Goal: Task Accomplishment & Management: Complete application form

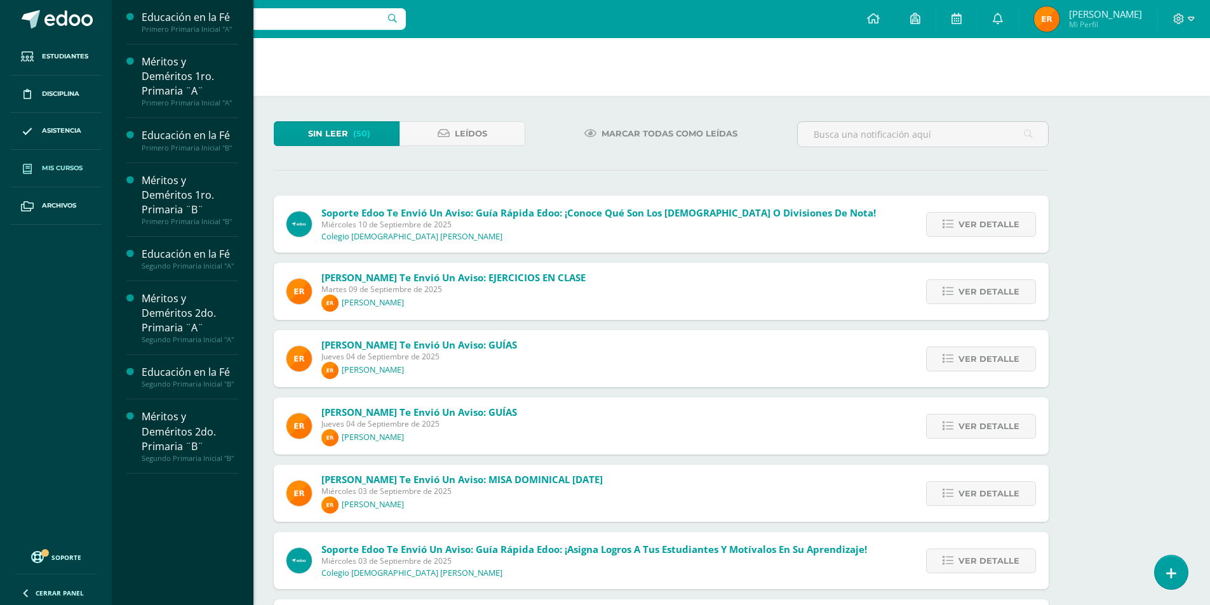
click at [76, 165] on span "Mis cursos" at bounding box center [62, 168] width 41 height 10
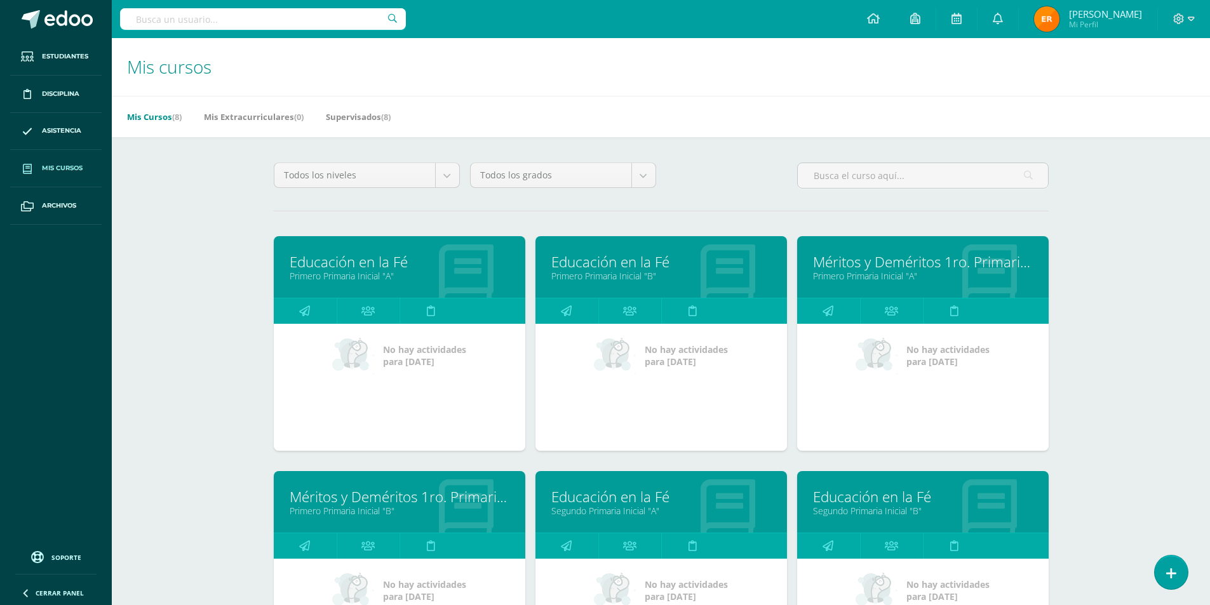
click at [387, 257] on link "Educación en la Fé" at bounding box center [400, 262] width 220 height 20
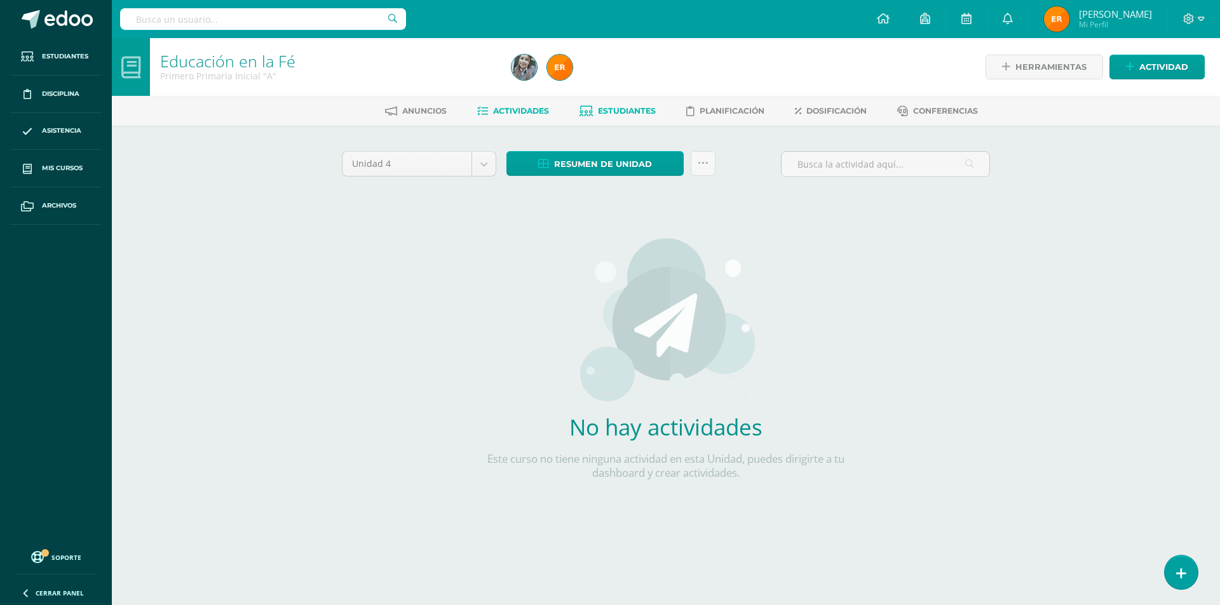
click at [637, 109] on span "Estudiantes" at bounding box center [627, 111] width 58 height 10
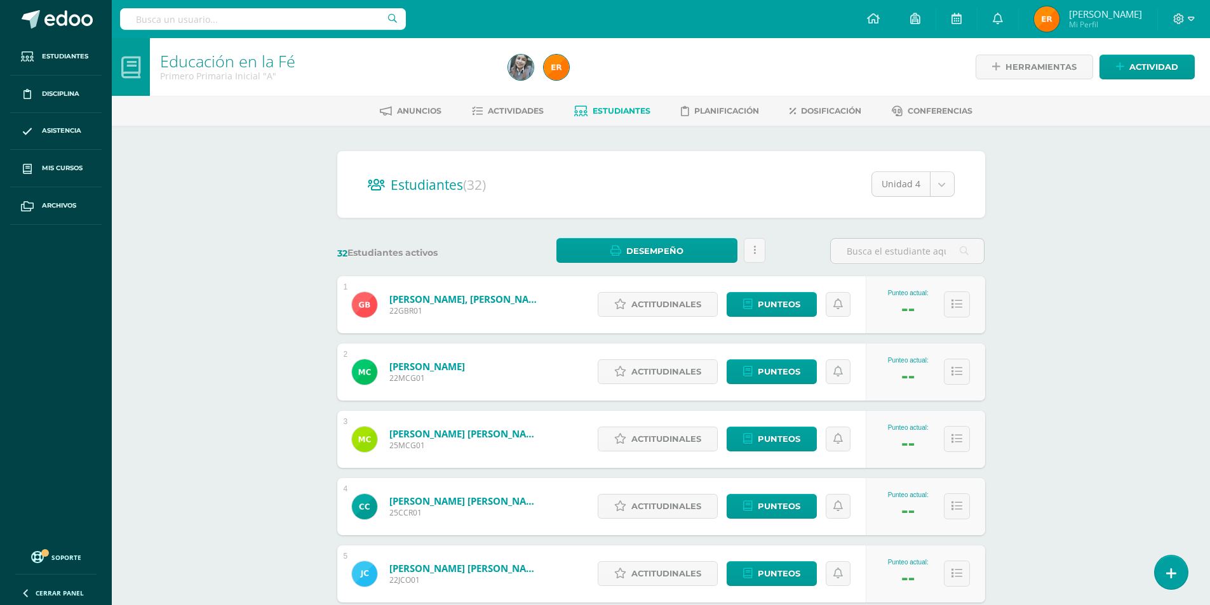
click at [941, 183] on body "Estudiantes Disciplina Asistencia Mis cursos Archivos Soporte Centro de ayuda Ú…" at bounding box center [605, 510] width 1210 height 1020
click at [939, 185] on body "Estudiantes Disciplina Asistencia Mis cursos Archivos Soporte Centro de ayuda Ú…" at bounding box center [605, 510] width 1210 height 1020
click at [300, 150] on div "Educación en la Fé Primero Primaria Inicial "A" Herramientas Detalle de asisten…" at bounding box center [661, 528] width 1098 height 981
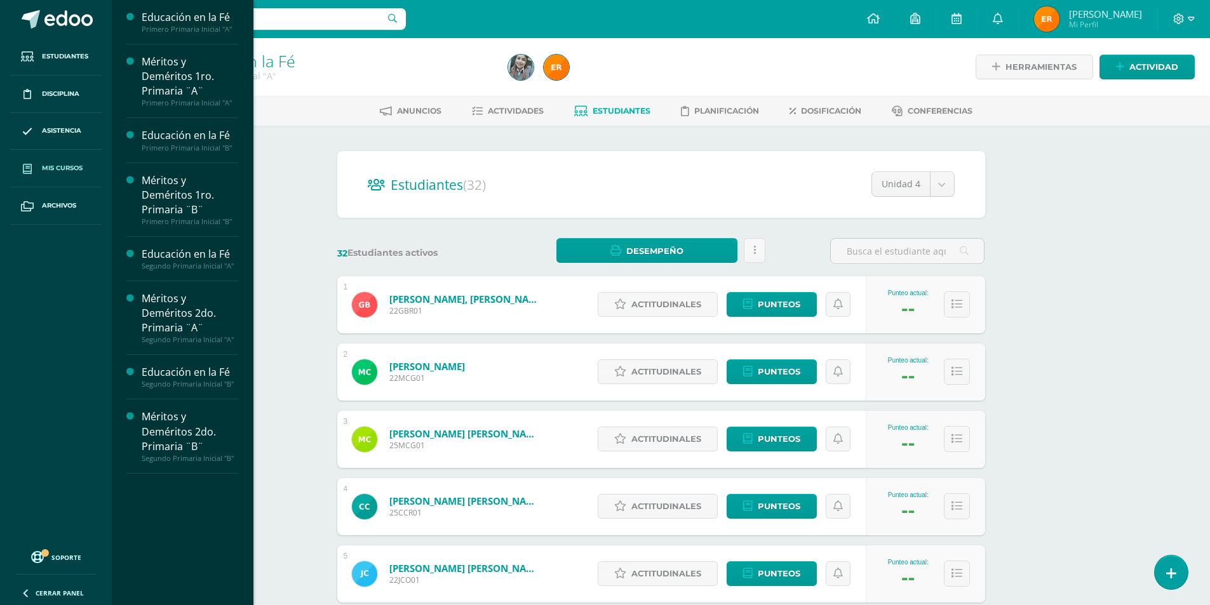
click at [62, 165] on span "Mis cursos" at bounding box center [62, 168] width 41 height 10
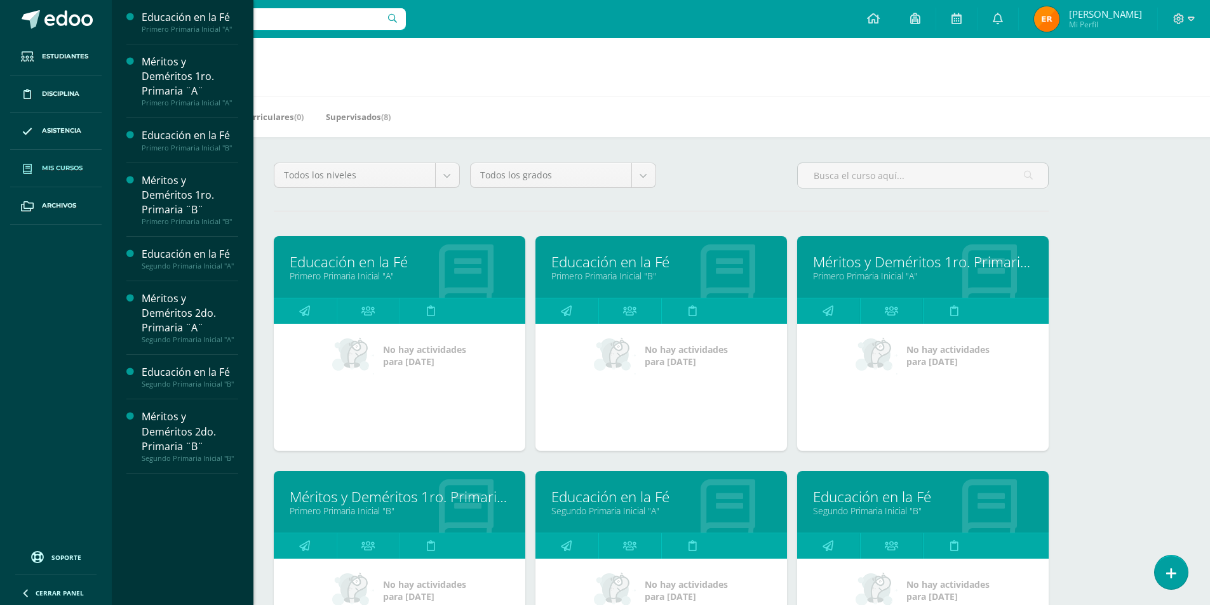
click at [382, 264] on link "Educación en la Fé" at bounding box center [400, 262] width 220 height 20
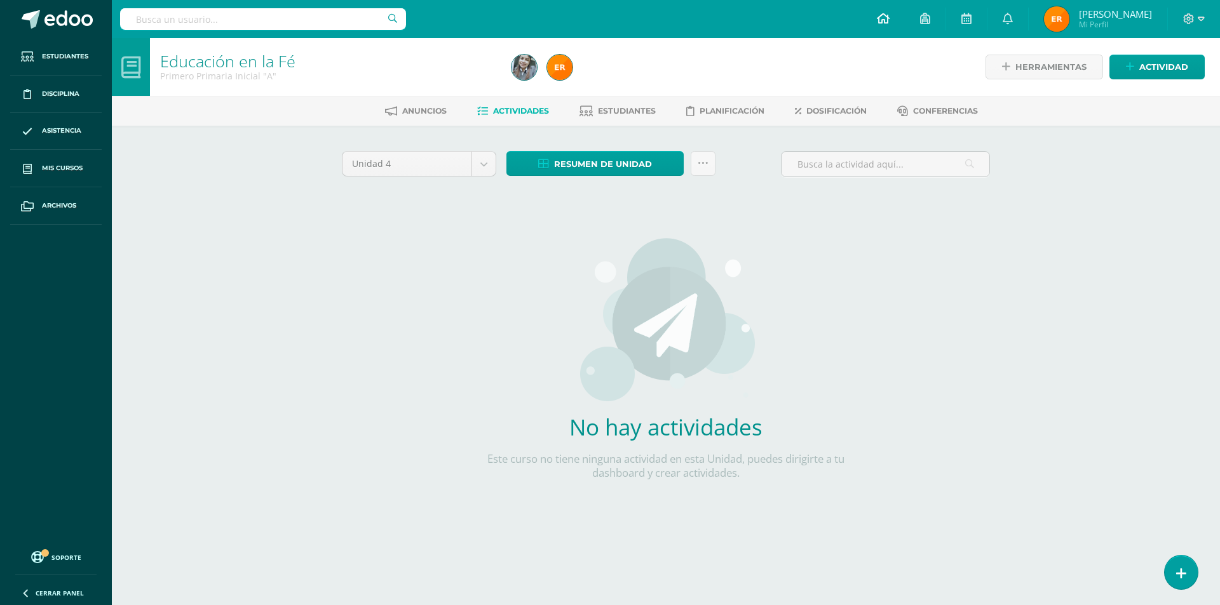
click at [889, 18] on icon at bounding box center [883, 18] width 13 height 11
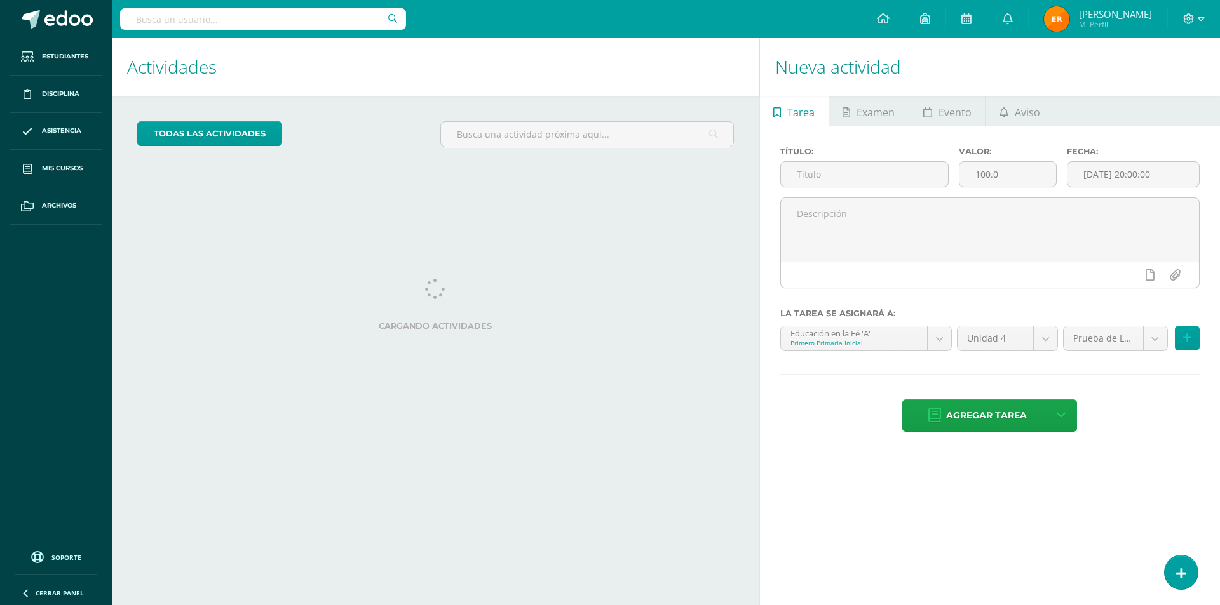
click at [797, 111] on span "Tarea" at bounding box center [800, 112] width 27 height 30
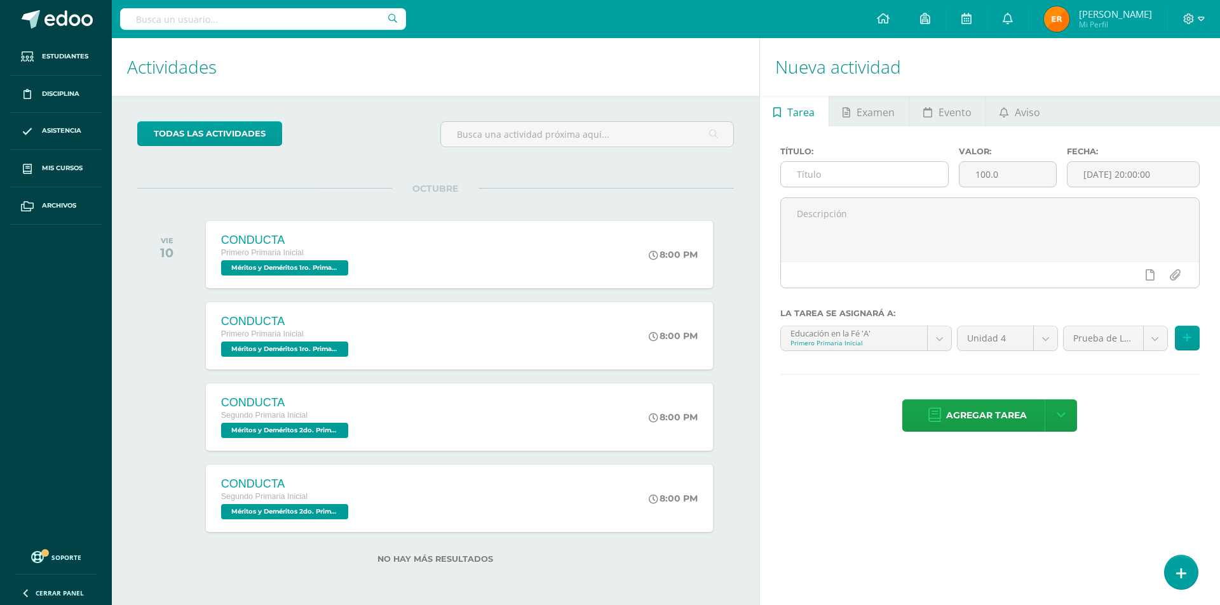
click at [865, 178] on input "text" at bounding box center [865, 174] width 168 height 25
type input "GUIA 1"
click at [1016, 169] on input "100.0" at bounding box center [1007, 174] width 96 height 25
type input "1"
type input "25"
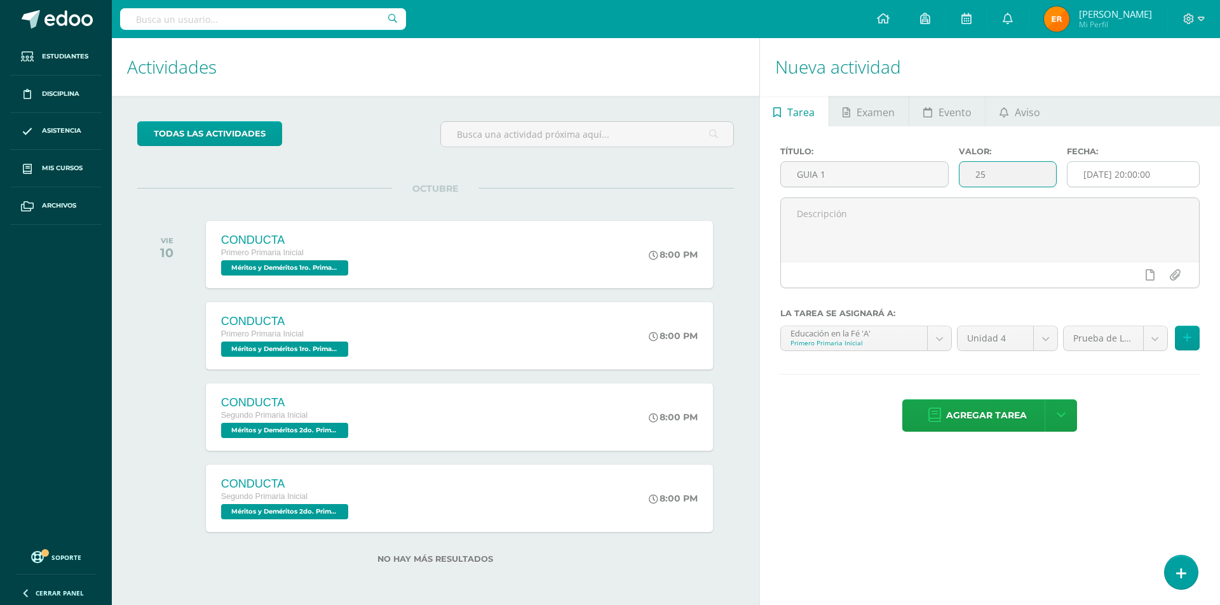
click at [1100, 177] on input "[DATE] 20:00:00" at bounding box center [1132, 174] width 131 height 25
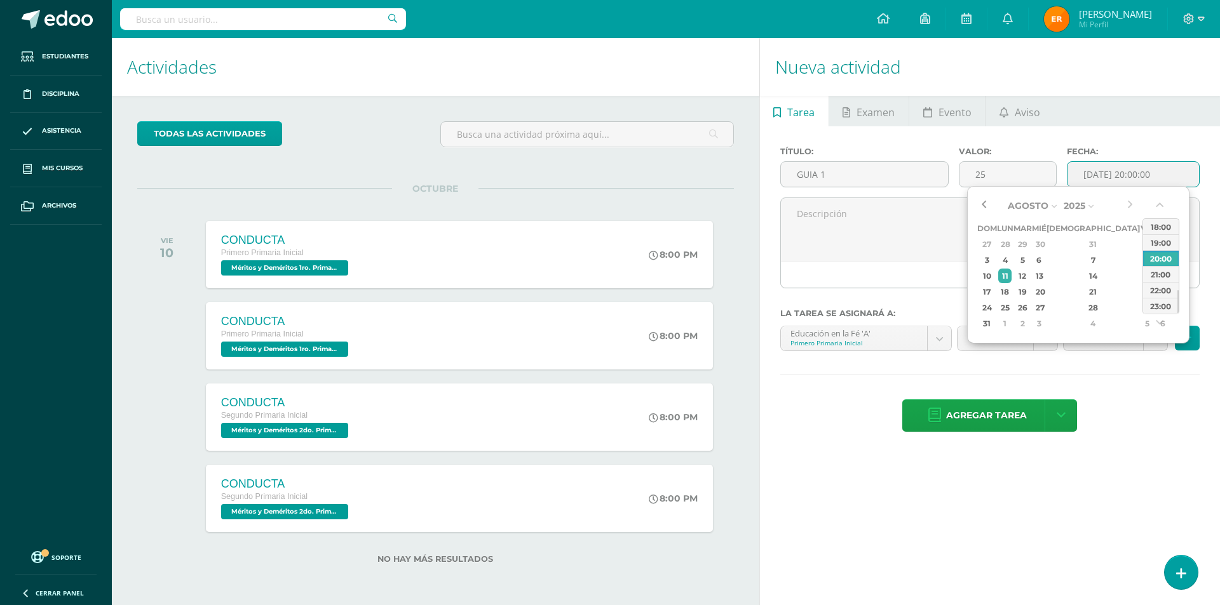
click at [986, 205] on button "button" at bounding box center [983, 205] width 13 height 19
click at [1127, 204] on button "button" at bounding box center [1129, 205] width 13 height 19
click at [1081, 260] on div "11" at bounding box center [1092, 260] width 75 height 15
type input "2025-09-11 20:00"
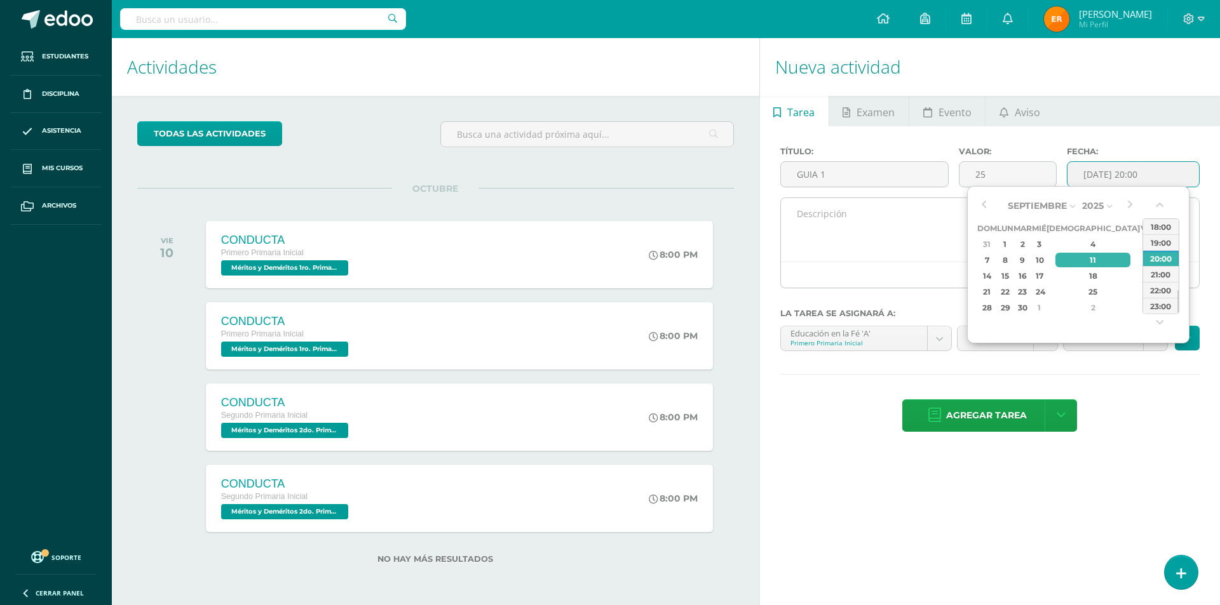
click at [933, 256] on textarea at bounding box center [990, 230] width 418 height 64
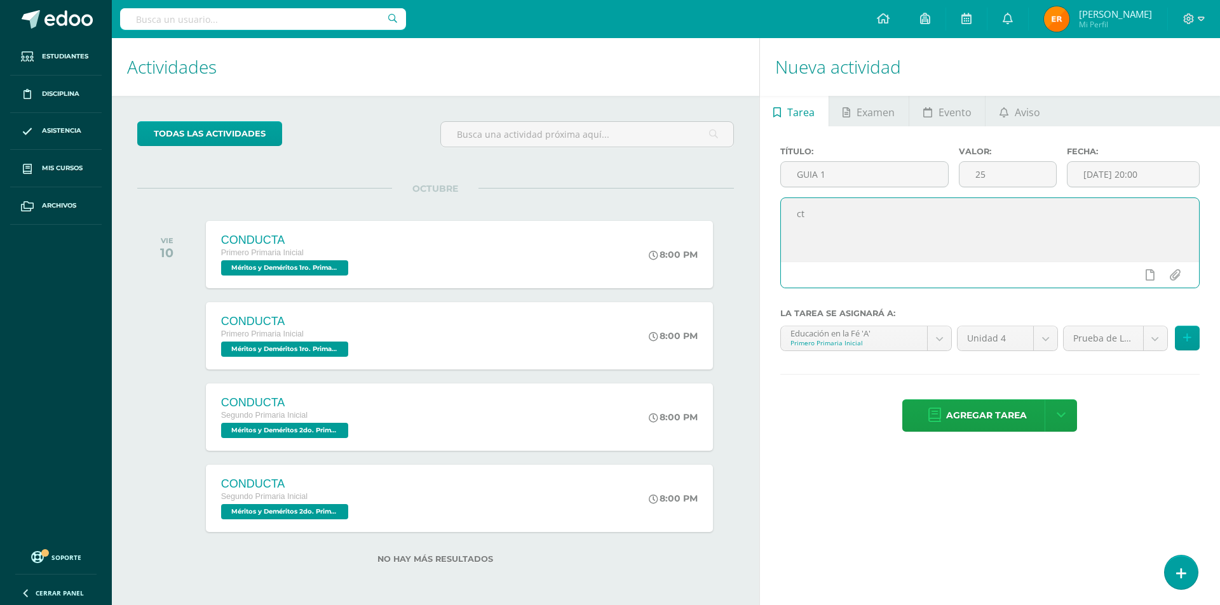
type textarea "c"
type textarea "Actividades de GUÍA 1"
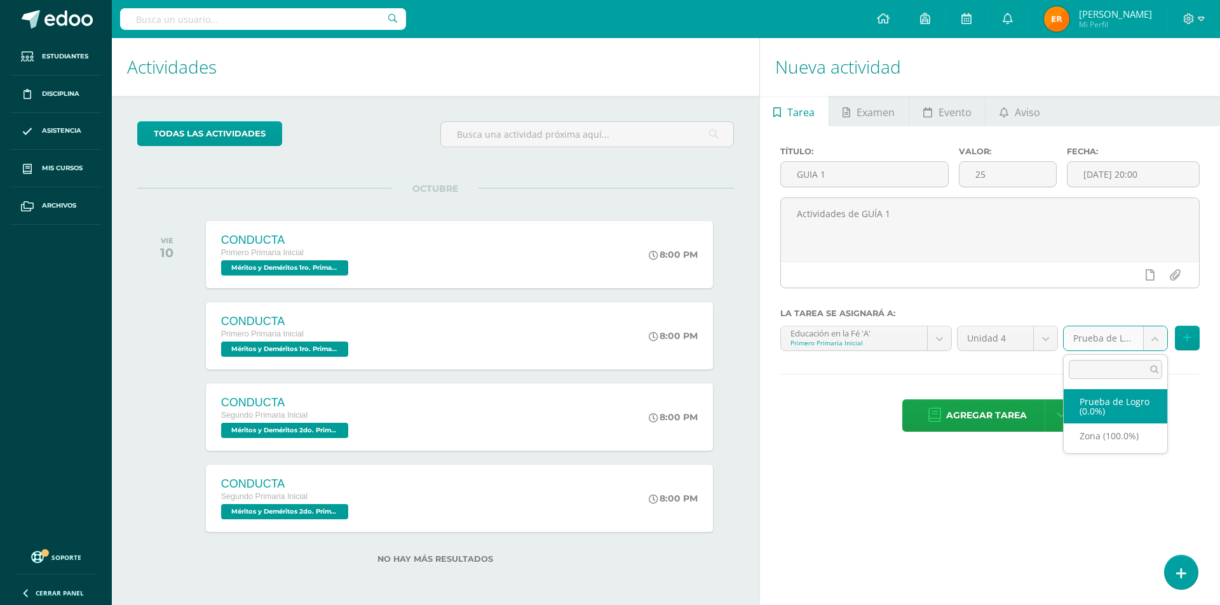
click at [1161, 339] on body "Estudiantes Disciplina Asistencia Mis cursos Archivos Soporte Centro de ayuda Ú…" at bounding box center [610, 302] width 1220 height 605
select select "153283"
click at [1189, 339] on icon at bounding box center [1187, 338] width 8 height 11
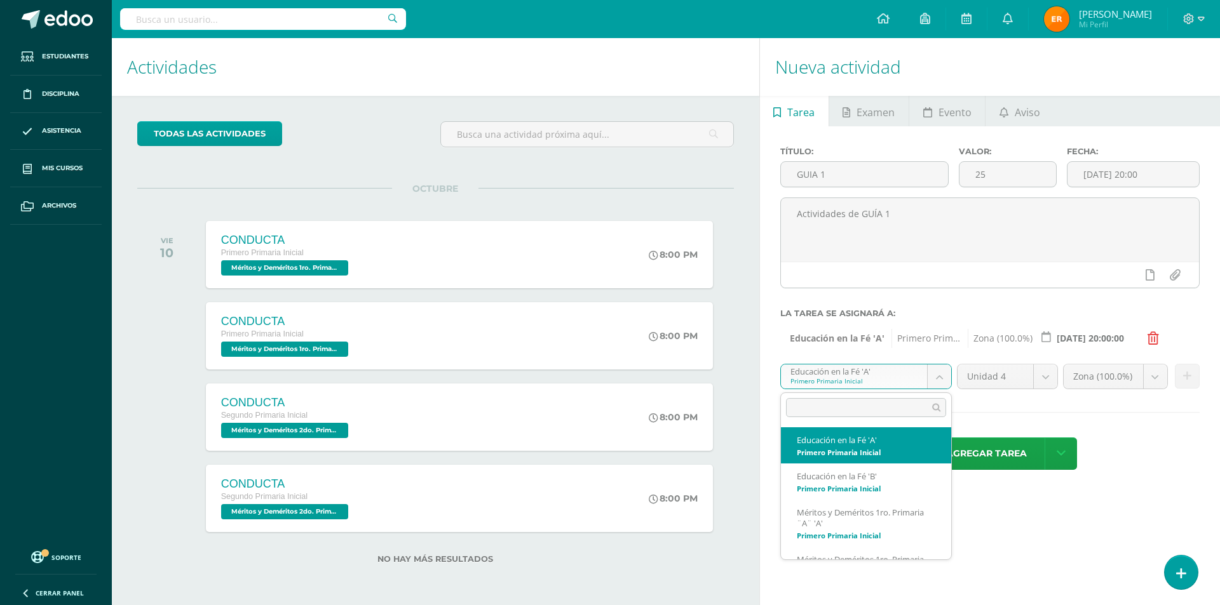
click at [941, 377] on body "Estudiantes Disciplina Asistencia Mis cursos Archivos Soporte Centro de ayuda Ú…" at bounding box center [610, 302] width 1220 height 605
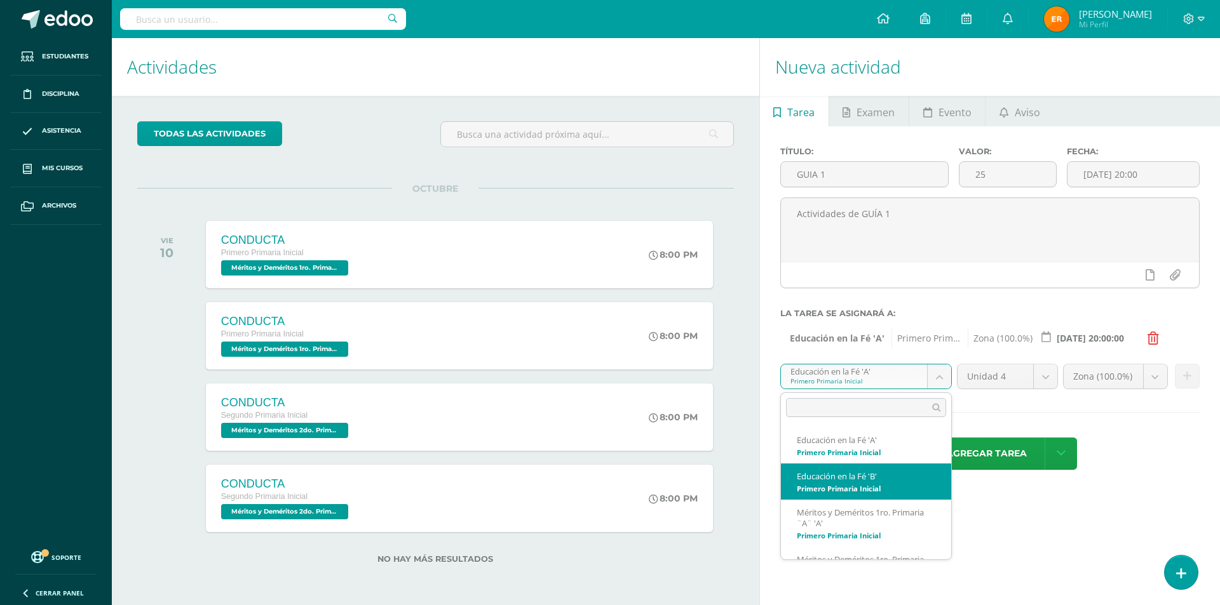
select select "153089"
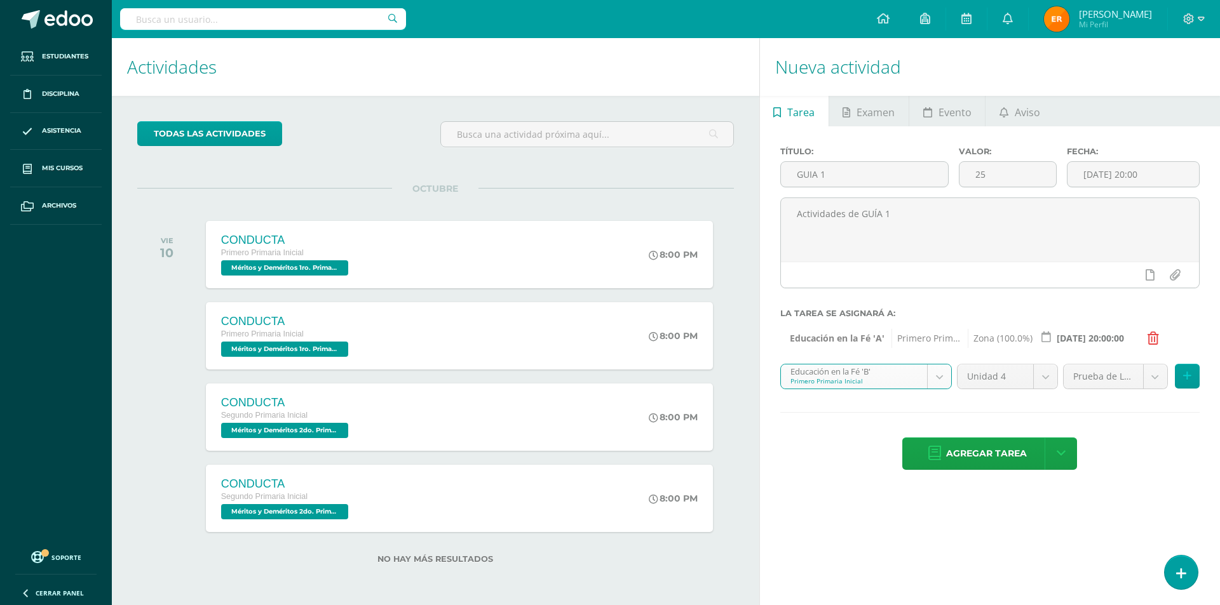
click at [1155, 379] on body "Estudiantes Disciplina Asistencia Mis cursos Archivos Soporte Centro de ayuda Ú…" at bounding box center [610, 302] width 1220 height 605
select select "153101"
click at [1175, 273] on input "file" at bounding box center [1174, 275] width 25 height 24
type input "C:\fakepath\01 - GA1 - IV U - Primero Primaria - GUÍAS DE APRENDIZAJE 2025.pdf"
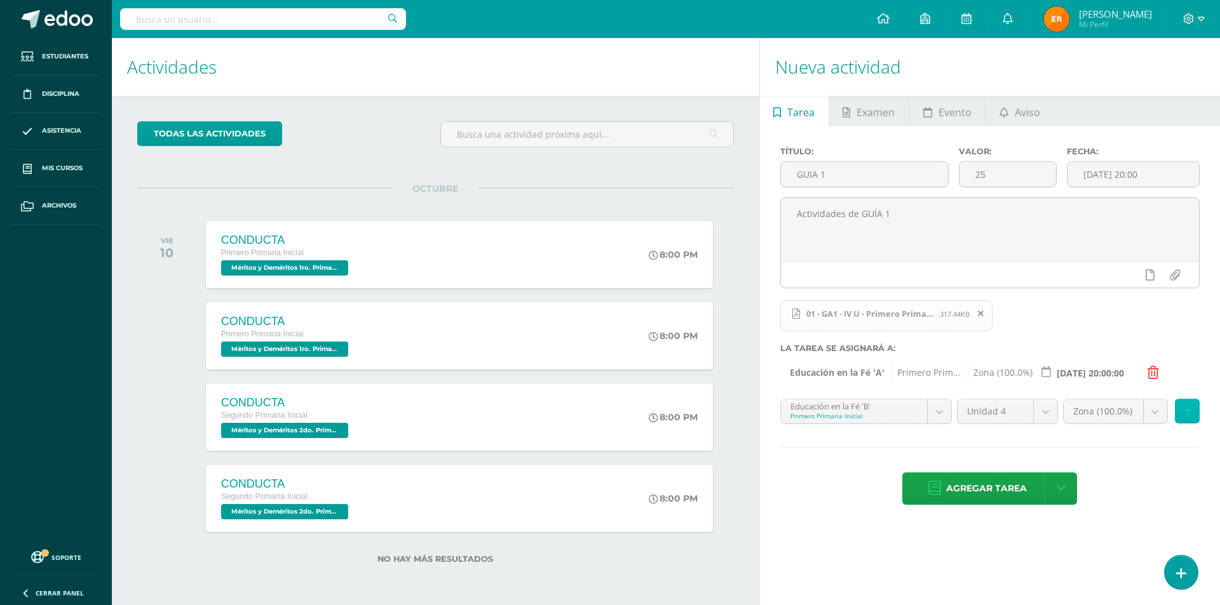
click at [1185, 414] on icon at bounding box center [1187, 411] width 8 height 11
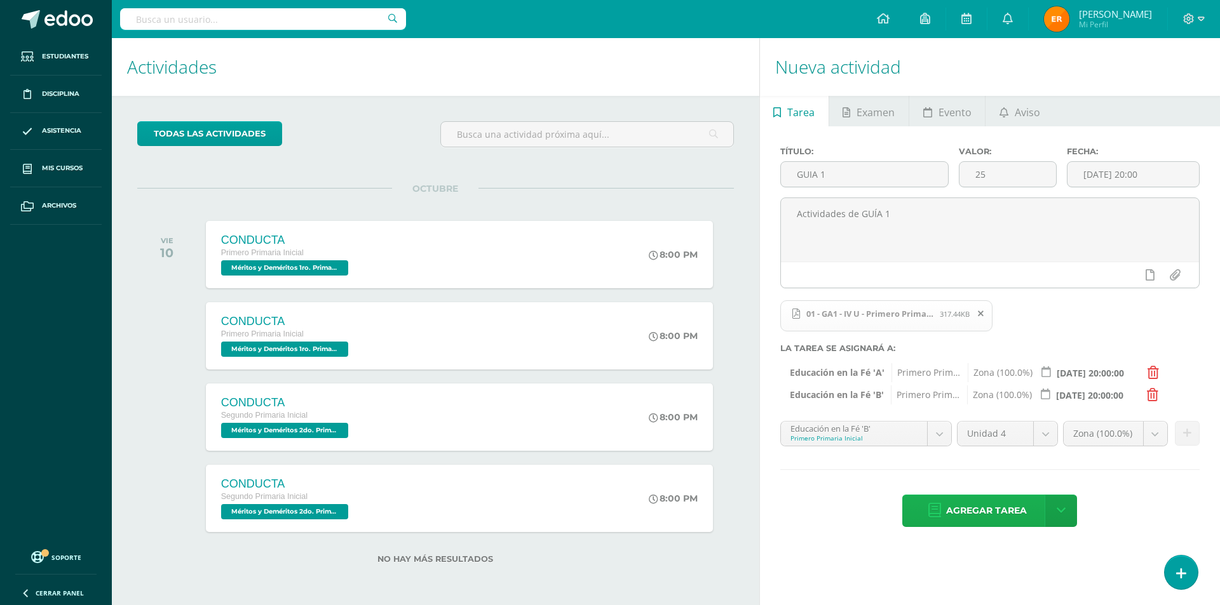
click at [1008, 511] on span "Agregar tarea" at bounding box center [986, 510] width 81 height 31
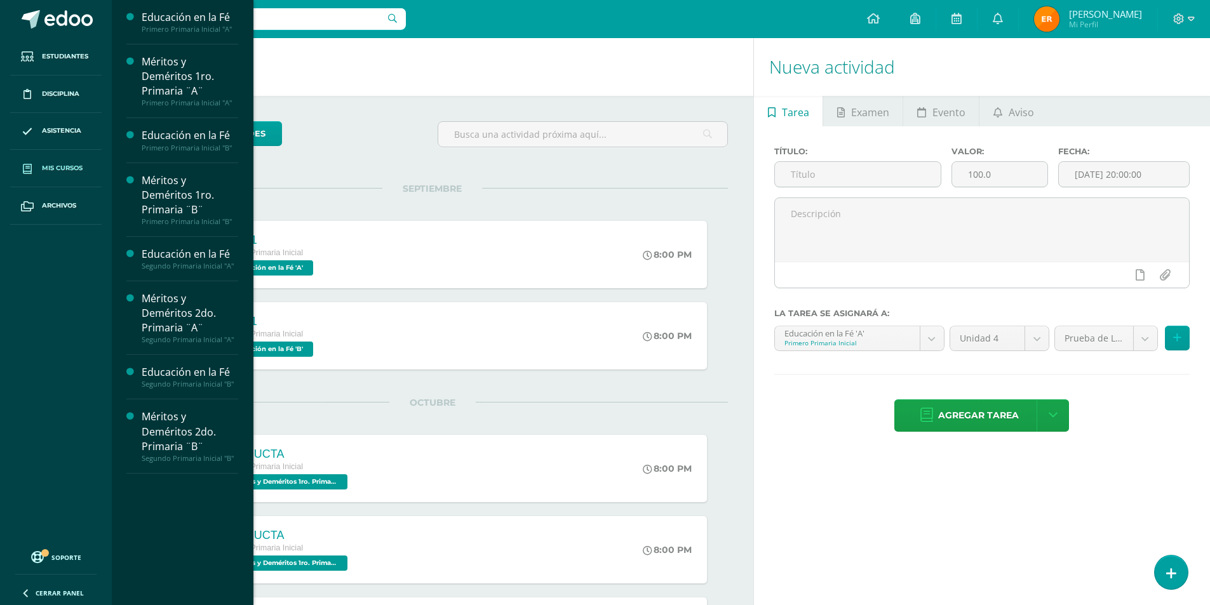
click at [65, 168] on span "Mis cursos" at bounding box center [62, 168] width 41 height 10
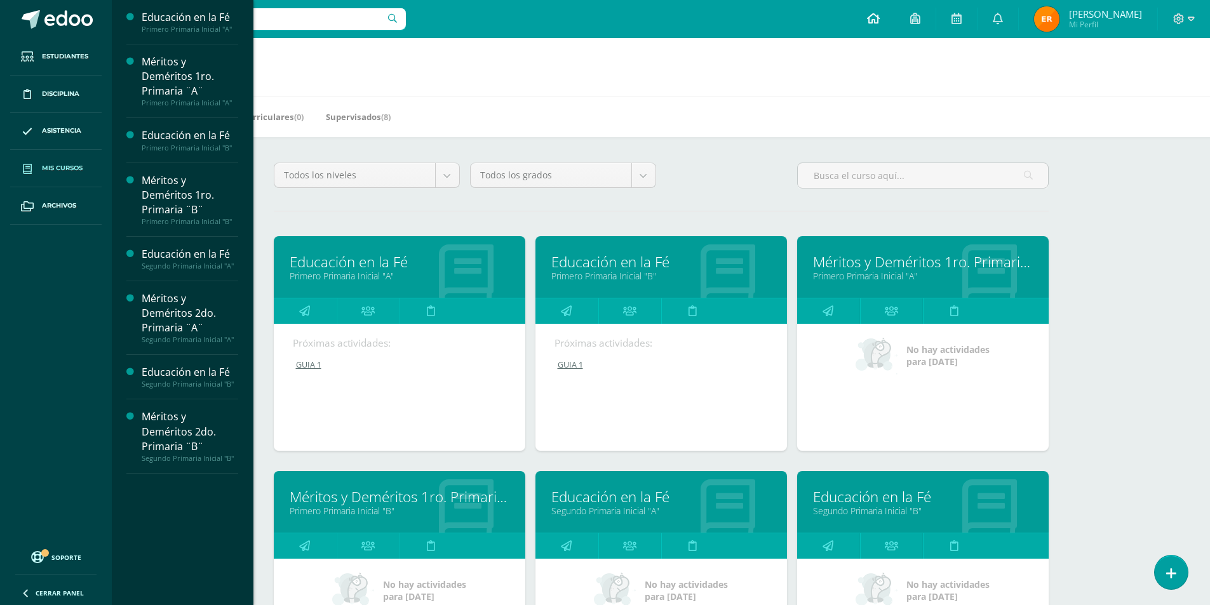
click at [880, 15] on icon at bounding box center [873, 18] width 13 height 11
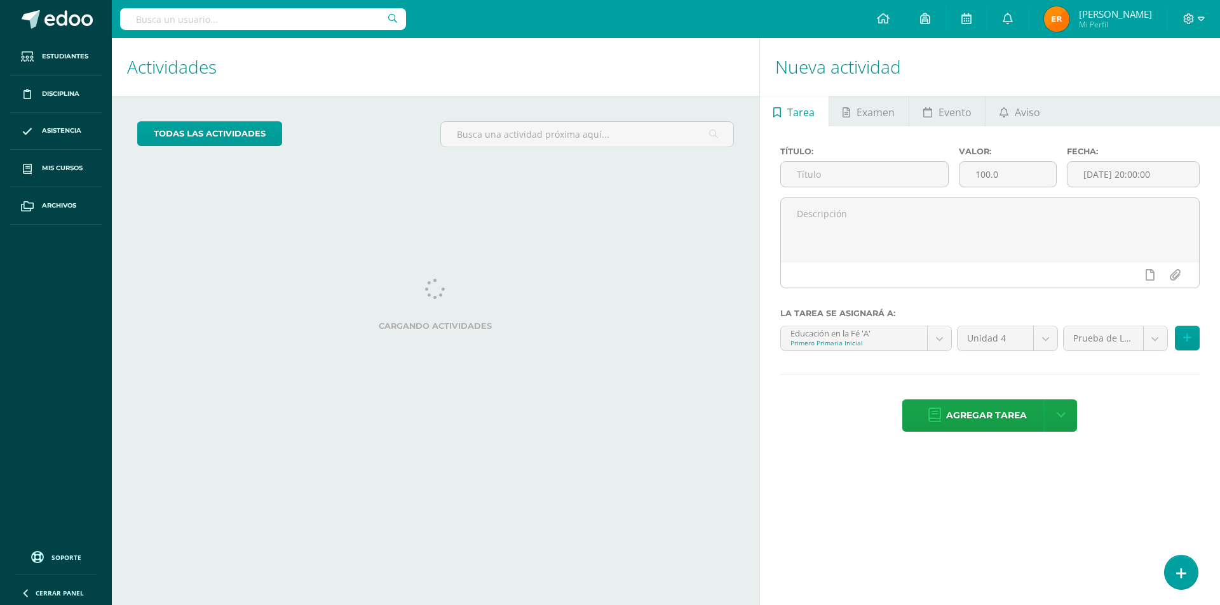
click at [806, 113] on span "Tarea" at bounding box center [800, 112] width 27 height 30
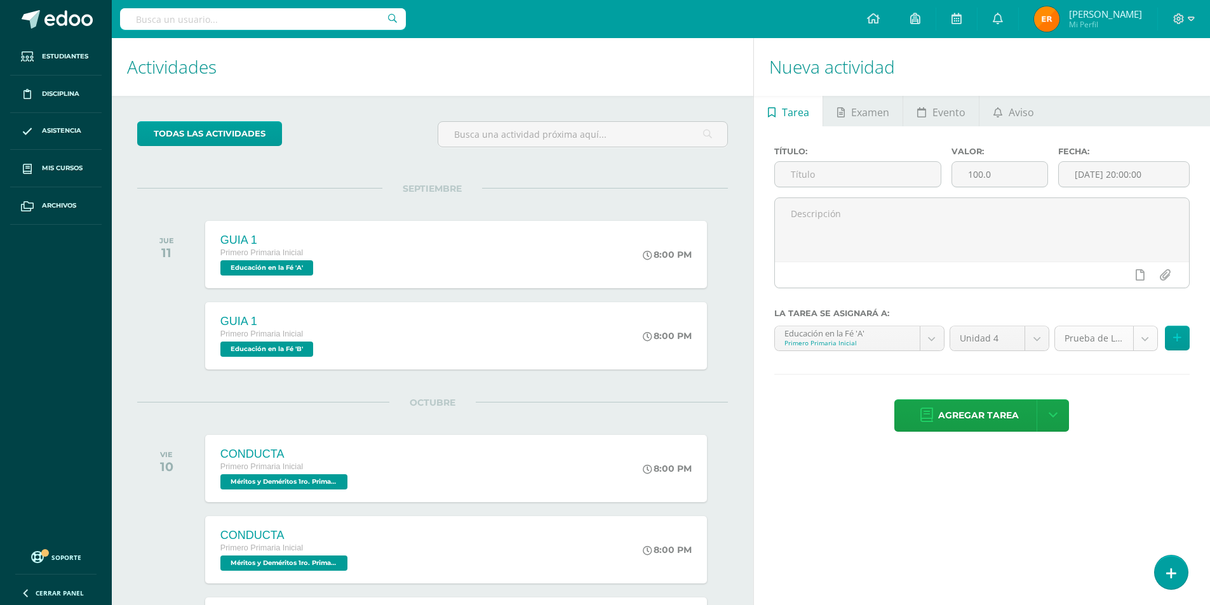
click at [1147, 338] on body "Estudiantes Disciplina Asistencia Mis cursos Archivos Soporte Centro de ayuda Ú…" at bounding box center [605, 302] width 1210 height 605
select select "153283"
click at [1178, 335] on icon at bounding box center [1177, 338] width 8 height 11
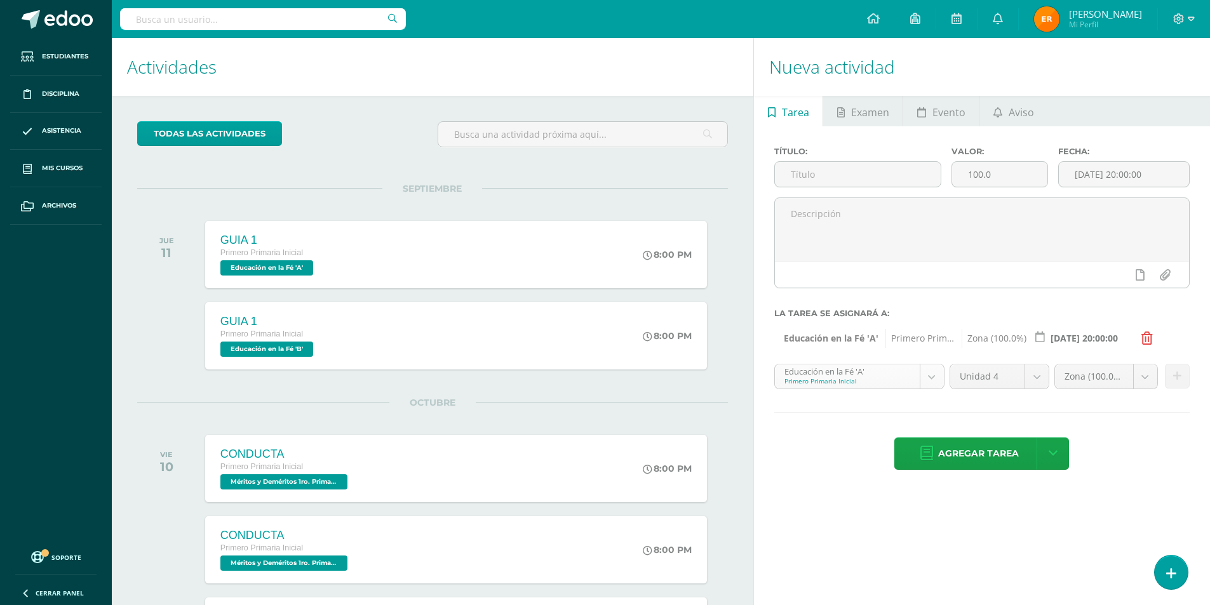
click at [931, 377] on body "Estudiantes Disciplina Asistencia Mis cursos Archivos Soporte Centro de ayuda Ú…" at bounding box center [605, 302] width 1210 height 605
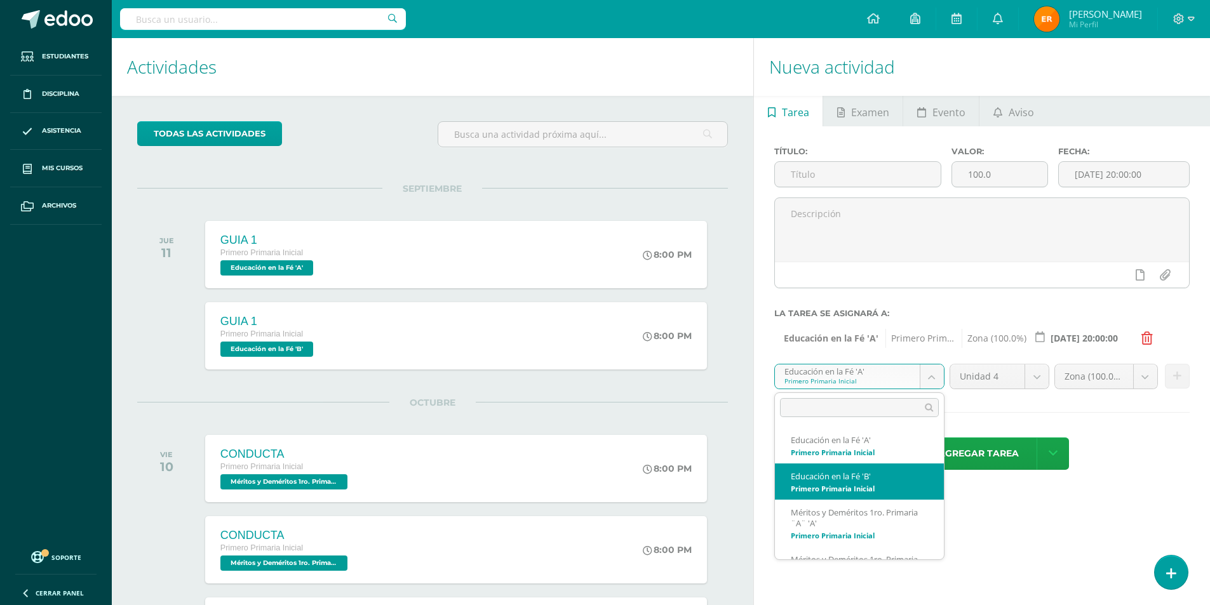
select select "153089"
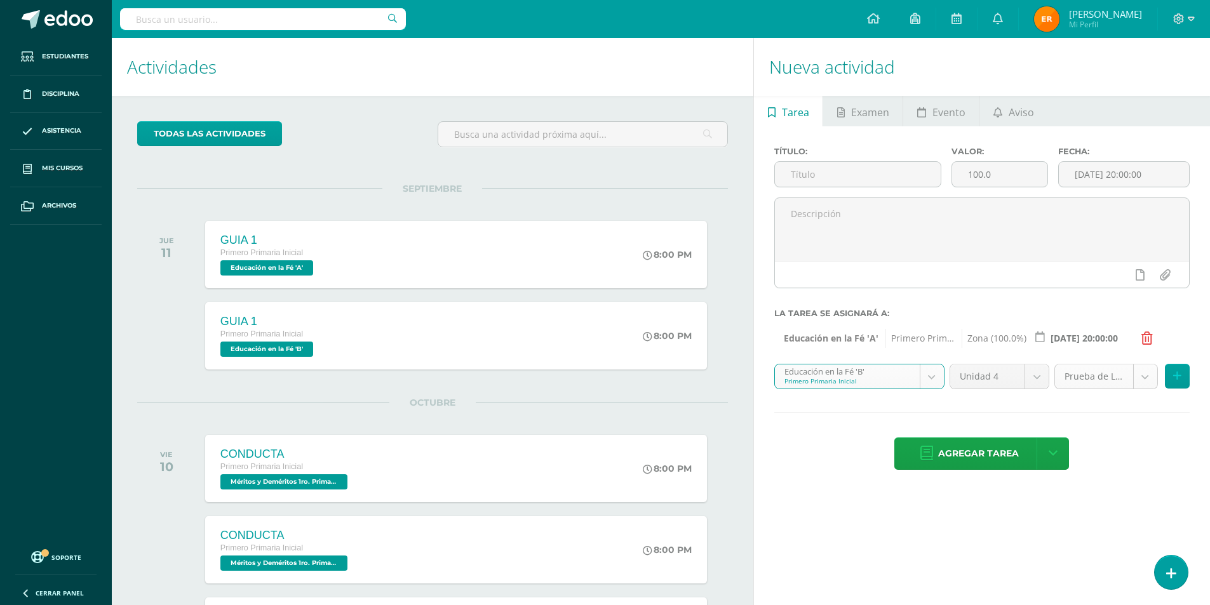
click at [1153, 375] on body "Estudiantes Disciplina Asistencia Mis cursos Archivos Soporte Centro de ayuda Ú…" at bounding box center [605, 302] width 1210 height 605
select select "153101"
click at [846, 174] on input "text" at bounding box center [858, 174] width 166 height 25
type input "GUÍA 2"
click at [1037, 172] on input "100.0" at bounding box center [999, 174] width 95 height 25
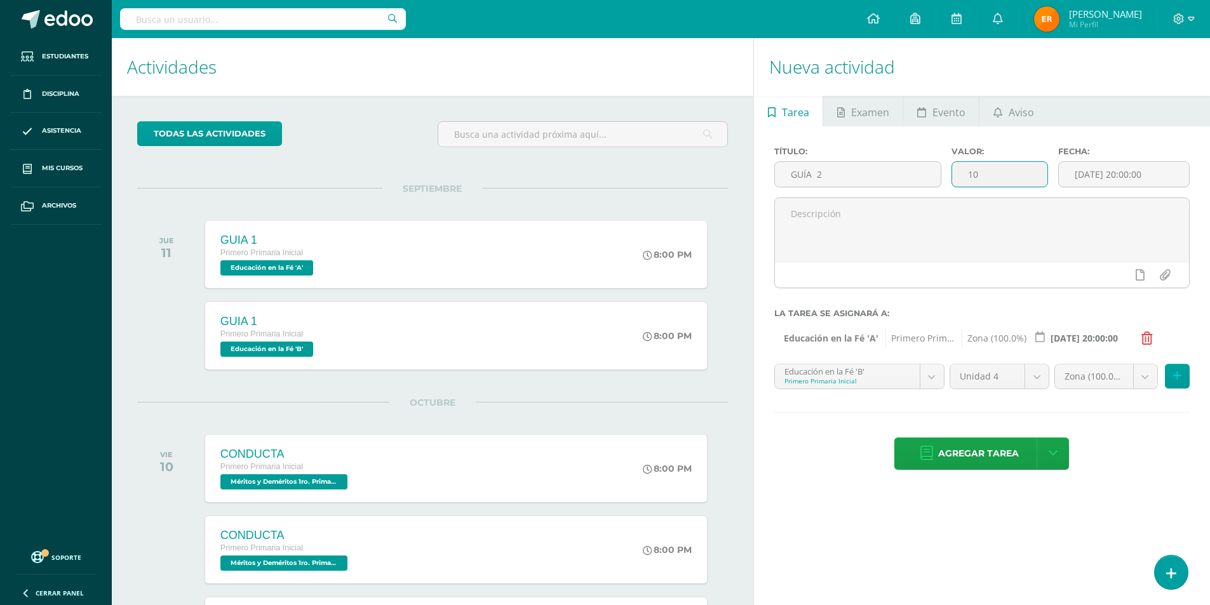
type input "1"
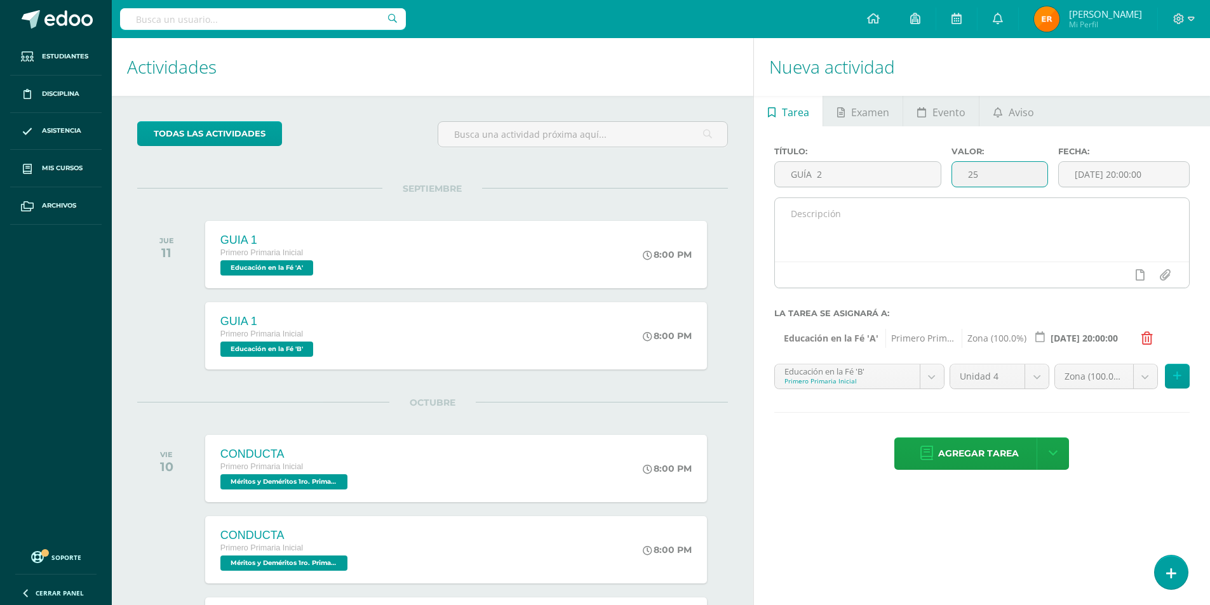
type input "25"
click at [999, 229] on textarea at bounding box center [982, 230] width 414 height 64
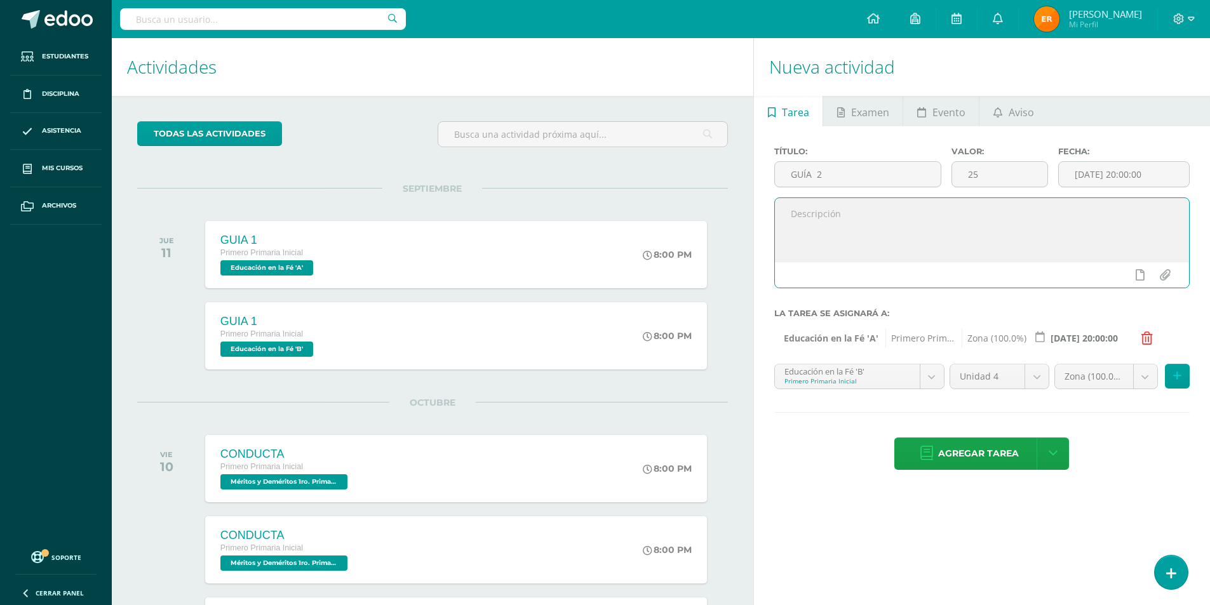
type textarea "g"
type textarea "a"
type textarea "Actividades de GUÍA 2"
click at [1164, 278] on input "file" at bounding box center [1165, 275] width 25 height 24
type input "C:\fakepath\01 - GA2 - IV U - Primero Primaria - GUÍAS DE APRENDIZAJE 2025.pdf"
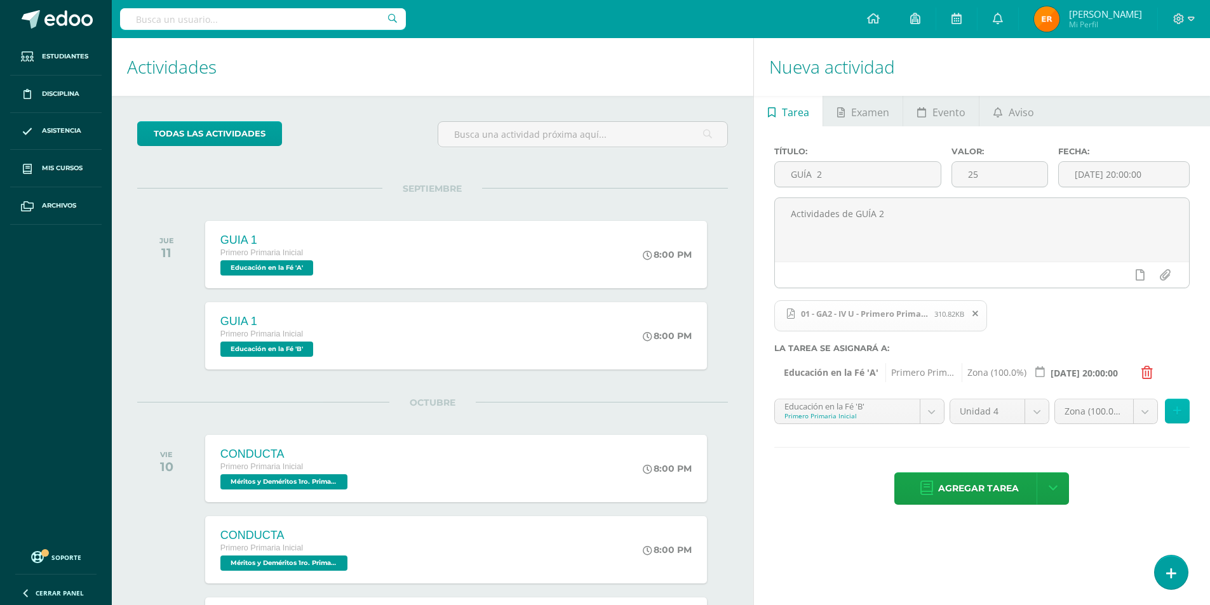
click at [1178, 410] on icon at bounding box center [1177, 411] width 8 height 11
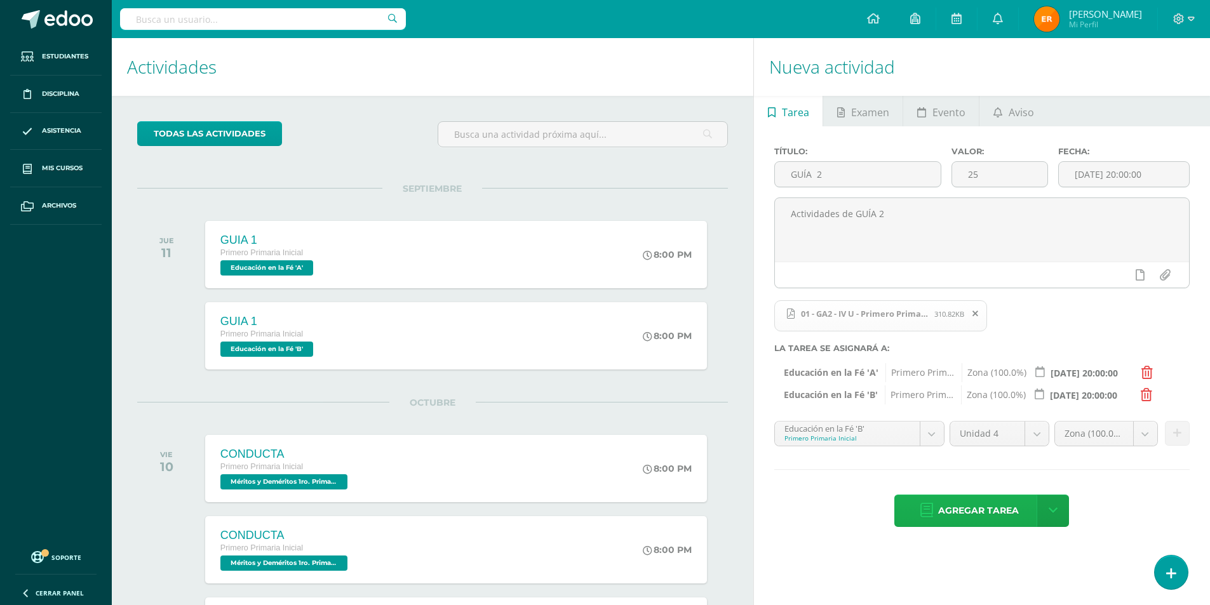
click at [978, 508] on span "Agregar tarea" at bounding box center [978, 510] width 81 height 31
